Goal: Information Seeking & Learning: Learn about a topic

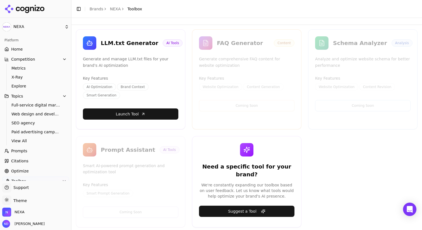
click at [18, 47] on span "Home" at bounding box center [16, 49] width 11 height 6
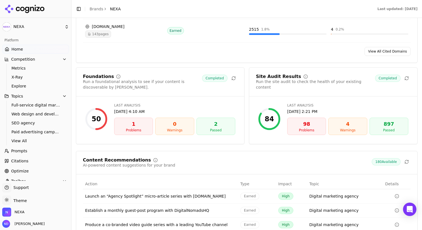
scroll to position [728, 0]
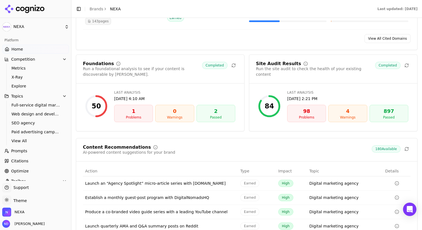
click at [306, 107] on div "98" at bounding box center [307, 111] width 34 height 8
click at [17, 171] on span "Optimize" at bounding box center [20, 171] width 18 height 6
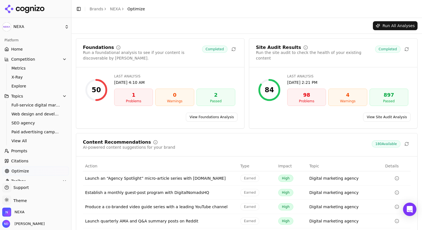
click at [300, 91] on div "98" at bounding box center [307, 95] width 34 height 8
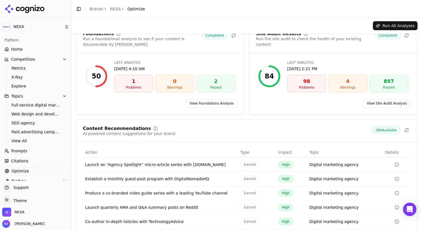
scroll to position [38, 0]
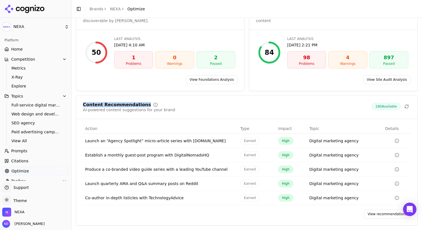
drag, startPoint x: 81, startPoint y: 105, endPoint x: 181, endPoint y: 102, distance: 100.0
click at [181, 102] on div "Content Recommendations AI-powered content suggestions for your brand 180 Avail…" at bounding box center [246, 110] width 341 height 16
click at [370, 78] on link "View Site Audit Analysis" at bounding box center [386, 79] width 47 height 9
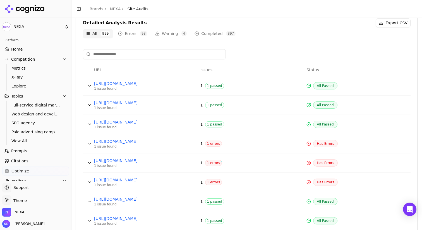
scroll to position [191, 0]
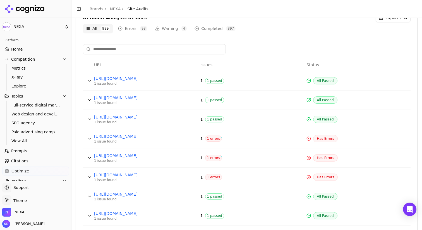
click at [102, 142] on div "1 issue found" at bounding box center [136, 141] width 84 height 4
click at [88, 138] on button "Data table" at bounding box center [89, 138] width 9 height 9
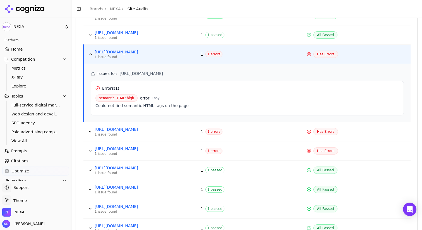
scroll to position [308, 0]
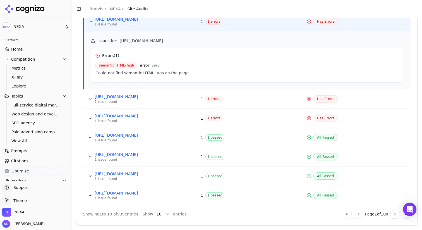
click at [90, 97] on button "Data table" at bounding box center [90, 98] width 9 height 9
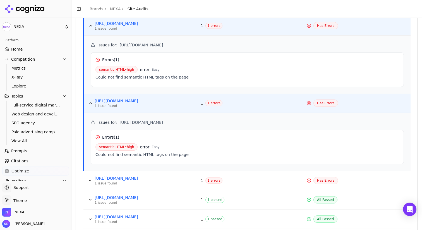
scroll to position [305, 0]
click at [28, 48] on link "Home" at bounding box center [35, 49] width 67 height 9
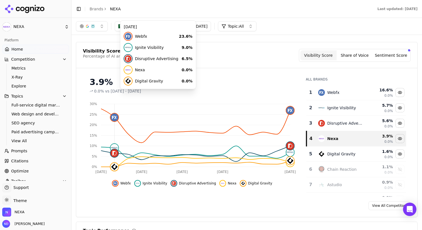
scroll to position [29, 0]
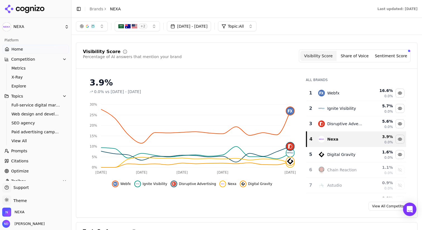
click at [379, 207] on link "View All Competitors" at bounding box center [389, 206] width 42 height 9
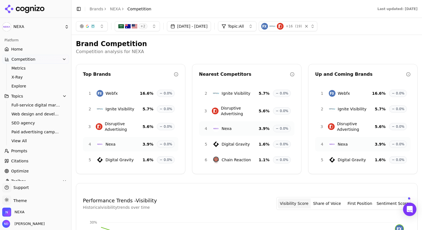
scroll to position [25, 0]
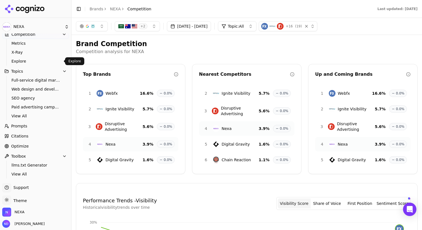
click at [20, 58] on span "Explore" at bounding box center [35, 61] width 49 height 6
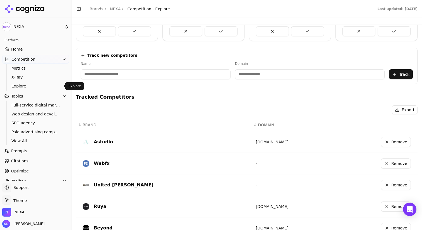
click at [13, 47] on span "Home" at bounding box center [16, 49] width 11 height 6
click at [13, 47] on html "NEXA Platform Home Competition Metrics X-Ray Explore Topics Full-service digita…" at bounding box center [211, 156] width 422 height 313
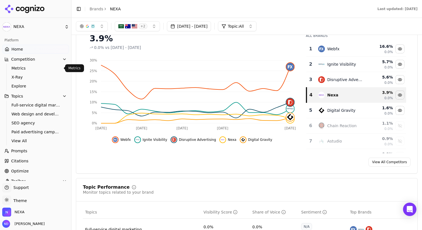
click at [18, 68] on span "Metrics" at bounding box center [35, 68] width 49 height 6
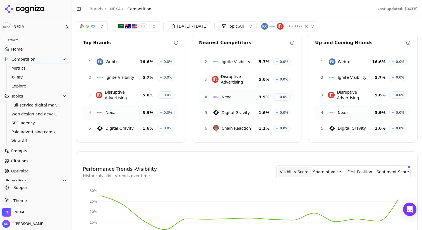
scroll to position [28, 0]
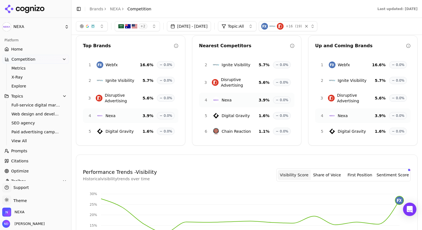
click at [114, 65] on span "Webfx" at bounding box center [112, 65] width 12 height 6
click at [19, 76] on span "X-Ray" at bounding box center [35, 77] width 49 height 6
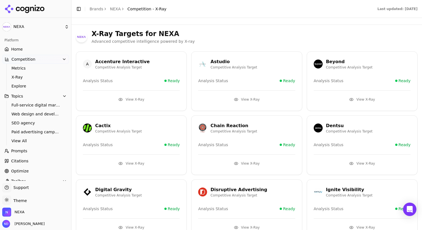
click at [248, 98] on button "View X-Ray" at bounding box center [246, 99] width 97 height 9
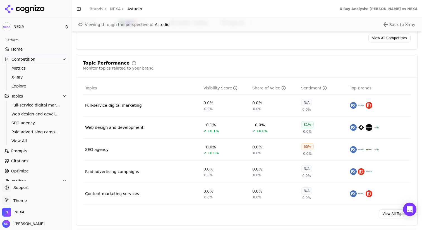
scroll to position [215, 0]
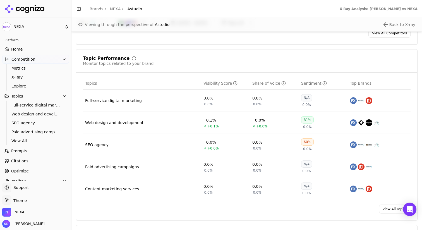
click at [101, 99] on div "Full-service digital marketing" at bounding box center [113, 101] width 57 height 6
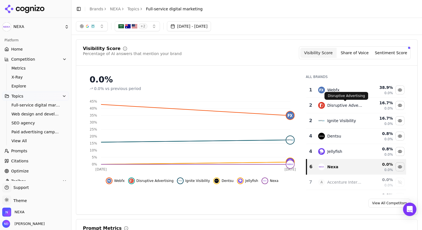
click at [343, 91] on div "Webfx" at bounding box center [340, 90] width 45 height 7
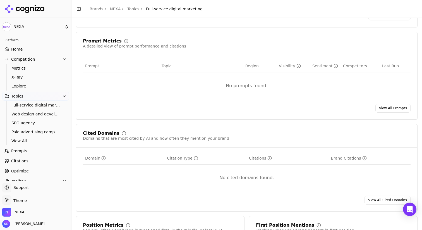
scroll to position [205, 0]
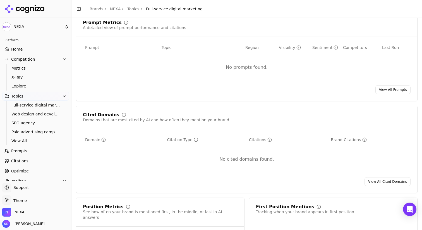
click at [13, 50] on span "Home" at bounding box center [16, 49] width 11 height 6
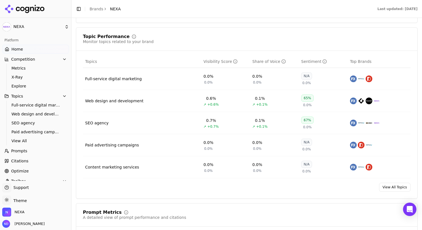
scroll to position [229, 0]
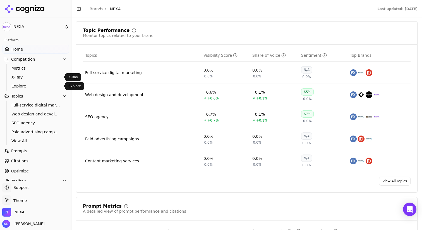
click at [18, 77] on span "X-Ray" at bounding box center [35, 77] width 49 height 6
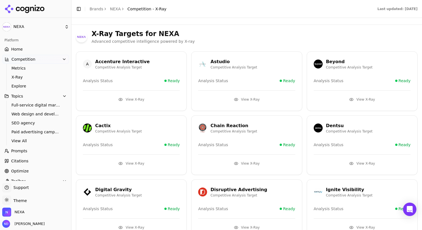
click at [247, 96] on button "View X-Ray" at bounding box center [246, 99] width 97 height 9
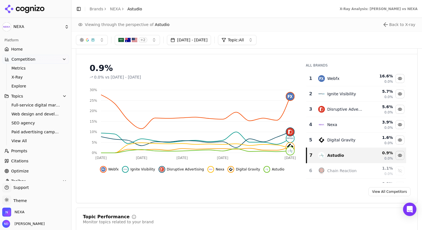
scroll to position [2, 0]
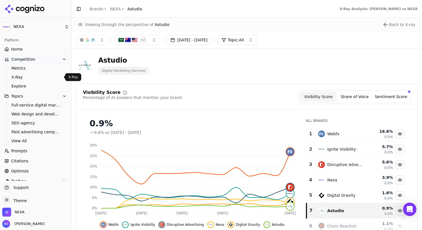
click at [21, 78] on span "X-Ray" at bounding box center [35, 77] width 49 height 6
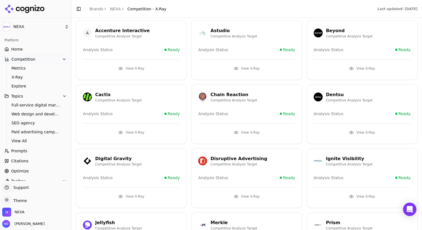
scroll to position [41, 0]
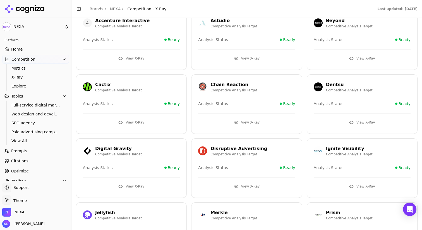
click at [252, 121] on button "View X-Ray" at bounding box center [246, 122] width 97 height 9
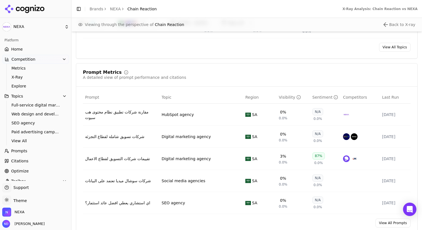
scroll to position [393, 0]
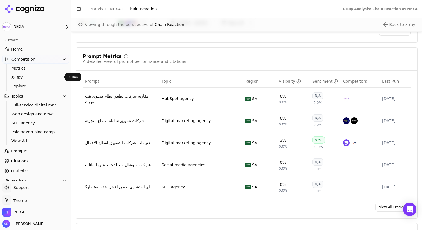
click at [16, 77] on span "X-Ray" at bounding box center [35, 77] width 49 height 6
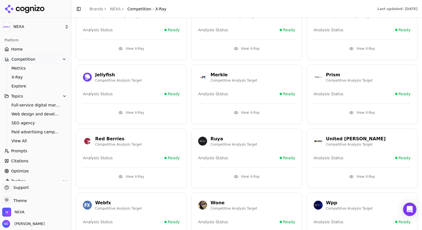
scroll to position [222, 0]
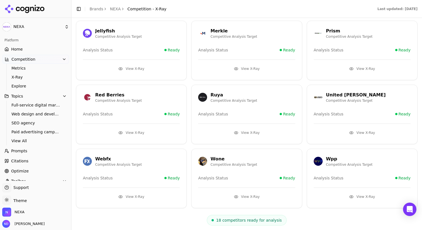
click at [131, 195] on button "View X-Ray" at bounding box center [131, 196] width 97 height 9
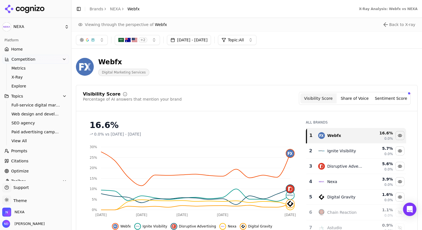
scroll to position [25, 0]
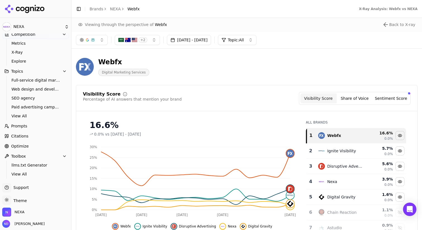
click at [17, 199] on html "NEXA Platform Home Competition Metrics X-Ray Explore Topics Full-service digita…" at bounding box center [211, 156] width 422 height 313
click at [11, 181] on div "Dark" at bounding box center [20, 179] width 33 height 9
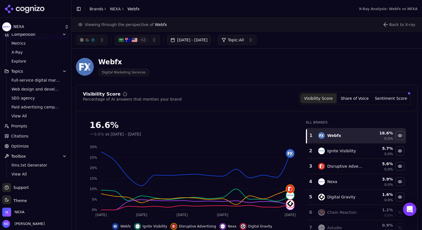
click at [20, 200] on html "NEXA Platform Home Competition Metrics X-Ray Explore Topics Full-service digita…" at bounding box center [211, 156] width 422 height 313
click at [10, 170] on div "Light" at bounding box center [20, 170] width 33 height 9
